Goal: Navigation & Orientation: Go to known website

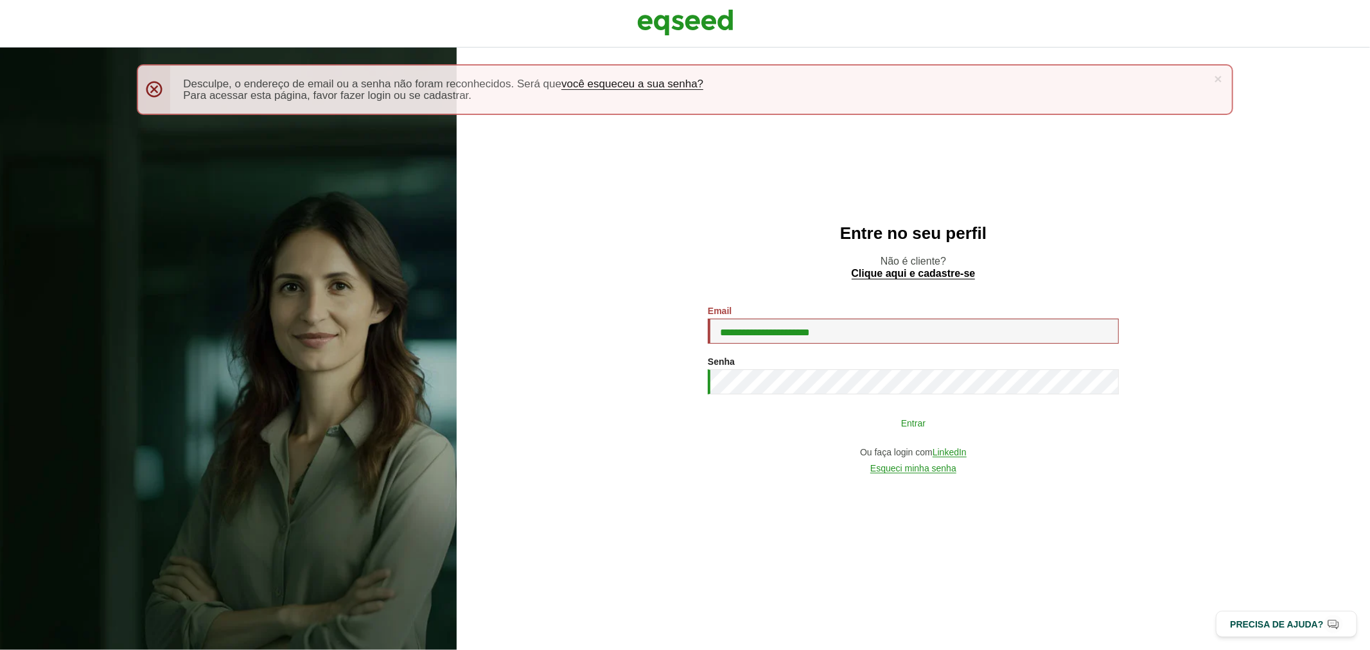
click at [830, 426] on button "Entrar" at bounding box center [913, 422] width 334 height 24
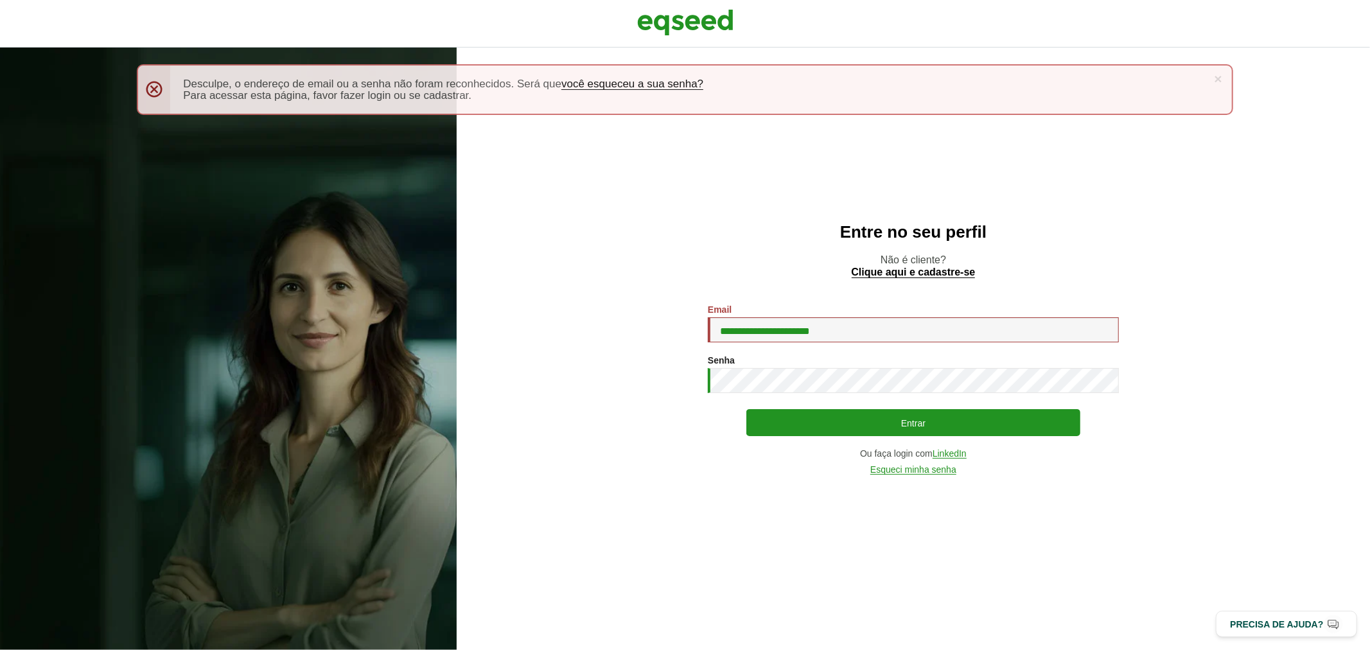
click at [823, 408] on div "**********" at bounding box center [913, 389] width 411 height 171
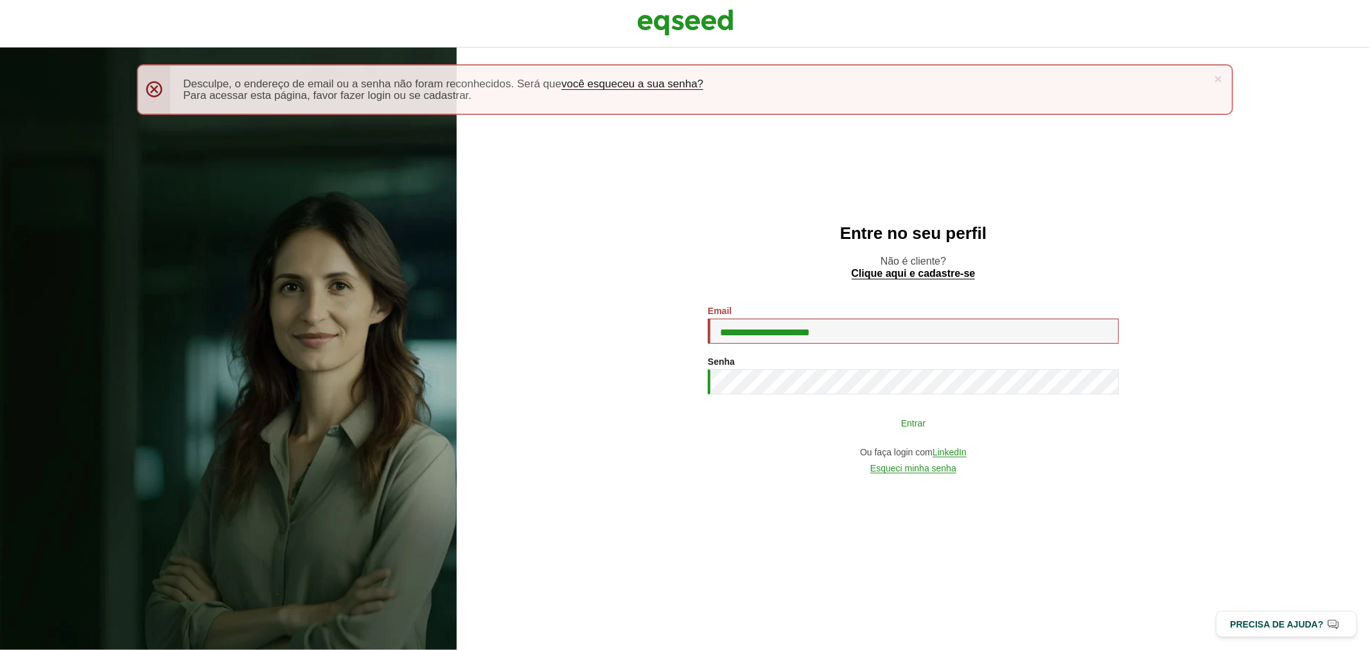
click at [819, 419] on button "Entrar" at bounding box center [913, 422] width 334 height 24
